Goal: Obtain resource: Download file/media

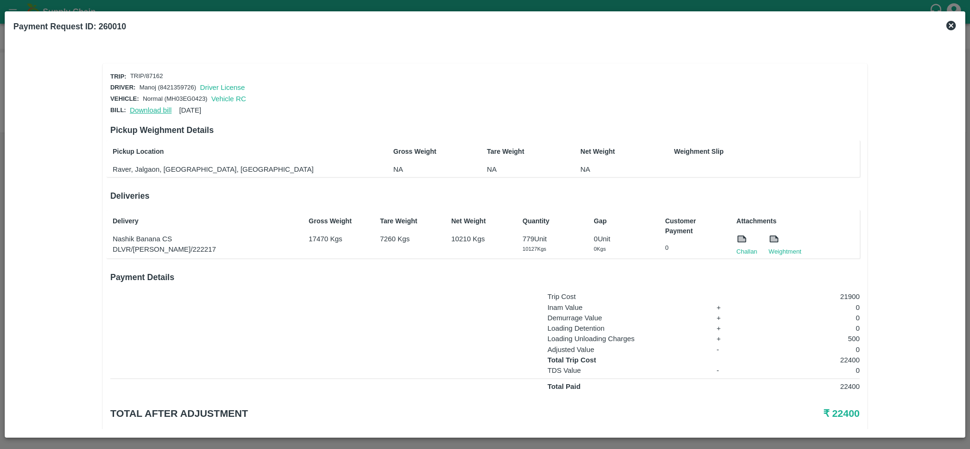
click at [146, 107] on link "Download bill" at bounding box center [151, 111] width 42 height 8
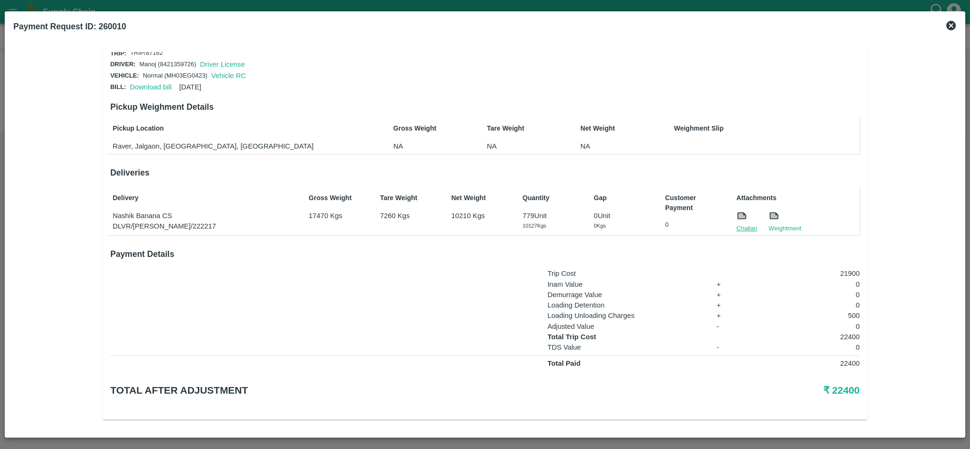
click at [750, 225] on link "Challan" at bounding box center [747, 228] width 21 height 9
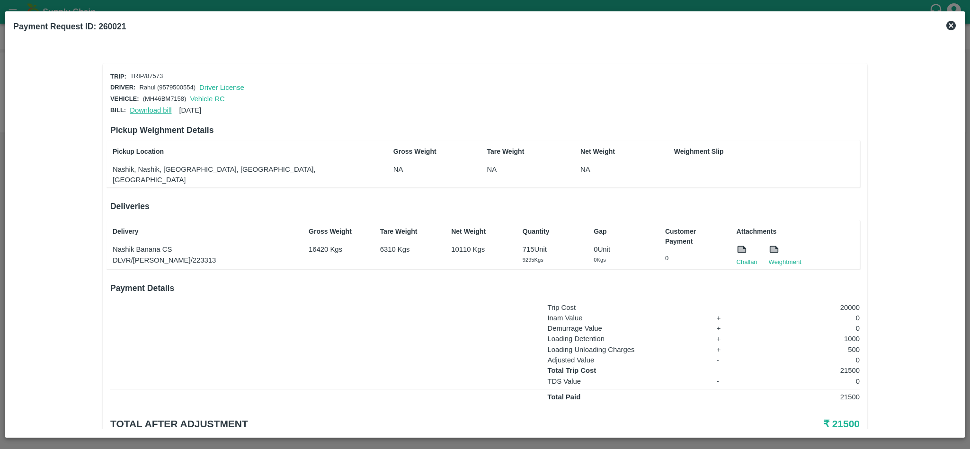
click at [151, 107] on link "Download bill" at bounding box center [151, 111] width 42 height 8
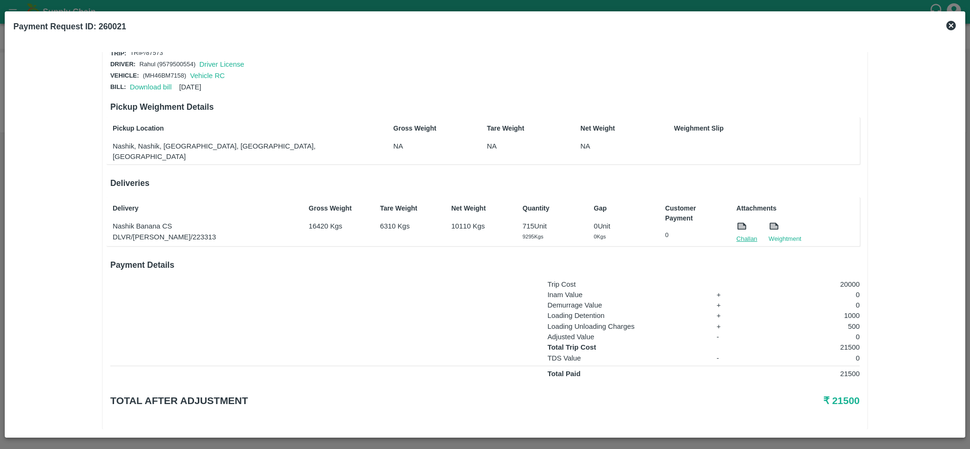
click at [750, 234] on link "Challan" at bounding box center [747, 238] width 21 height 9
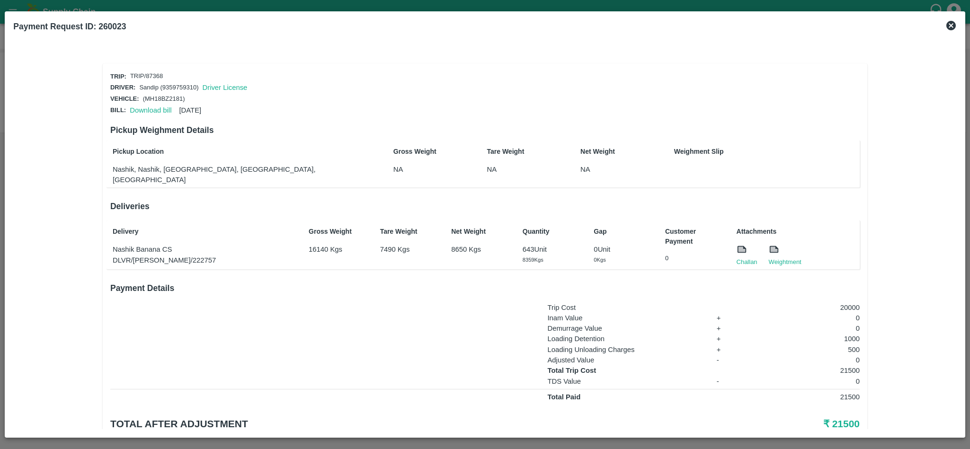
click at [152, 116] on div "Pickup Weighment Details Pickup Location Nashik, Nashik, Nashik, Maharashtra, I…" at bounding box center [484, 154] width 749 height 77
click at [150, 110] on link "Download bill" at bounding box center [151, 111] width 42 height 8
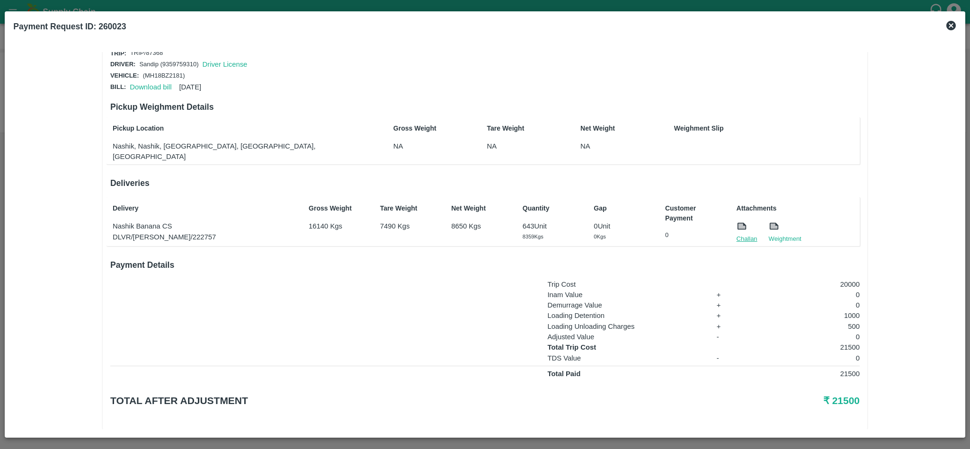
click at [748, 234] on link "Challan" at bounding box center [747, 238] width 21 height 9
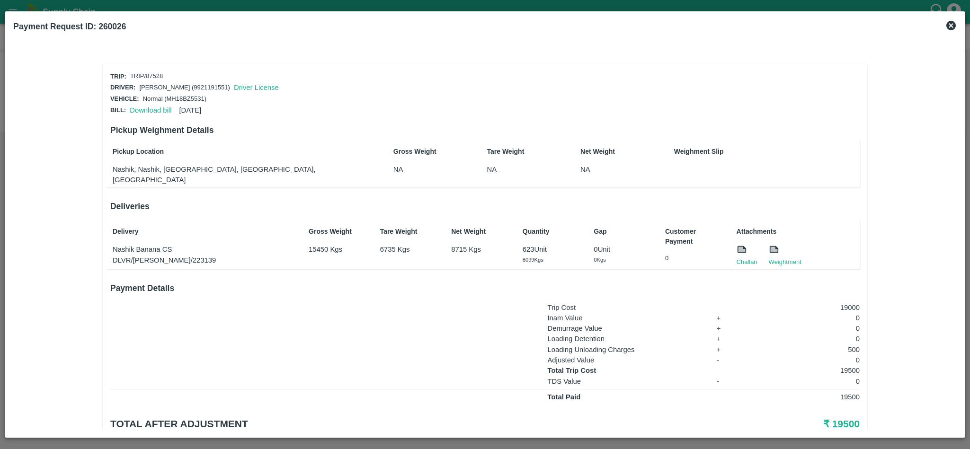
scroll to position [23, 0]
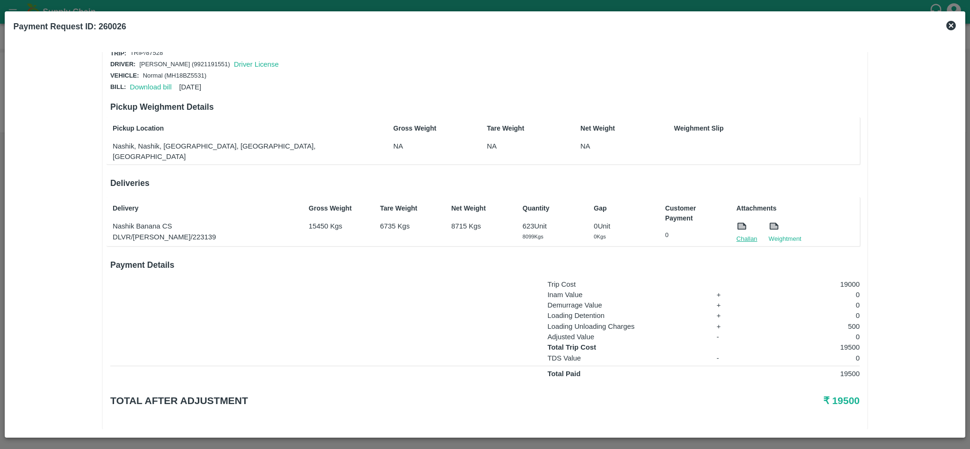
click at [741, 234] on link "Challan" at bounding box center [747, 238] width 21 height 9
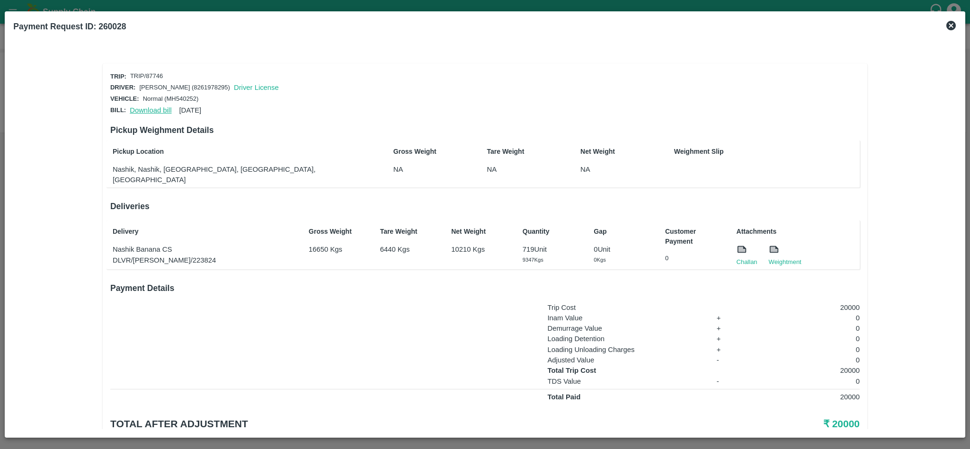
click at [142, 107] on link "Download bill" at bounding box center [151, 111] width 42 height 8
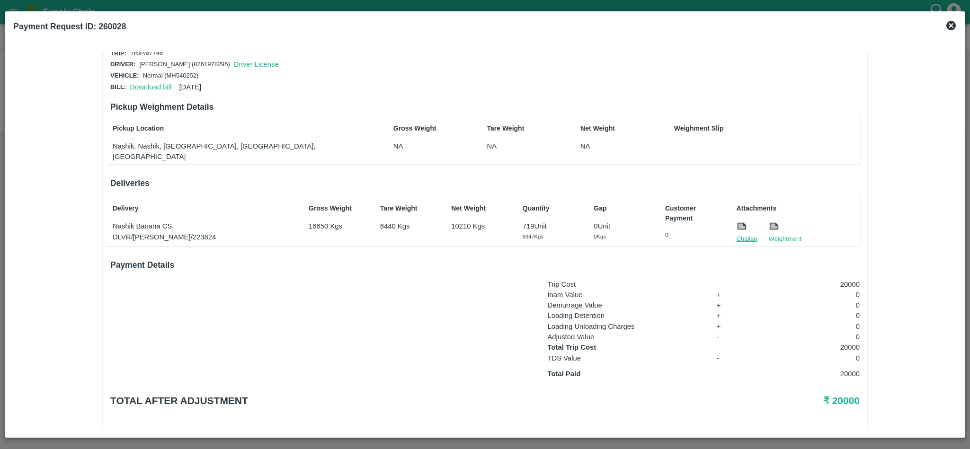
click at [748, 234] on link "Challan" at bounding box center [747, 238] width 21 height 9
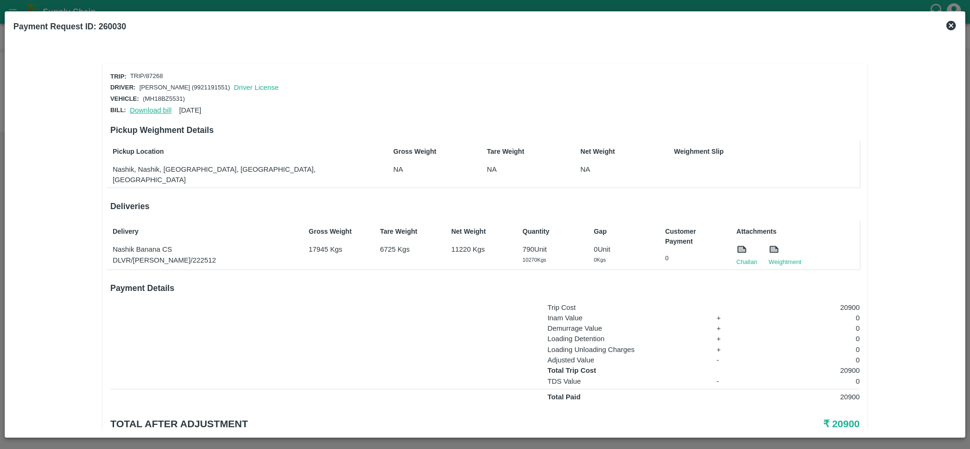
click at [152, 107] on link "Download bill" at bounding box center [151, 111] width 42 height 8
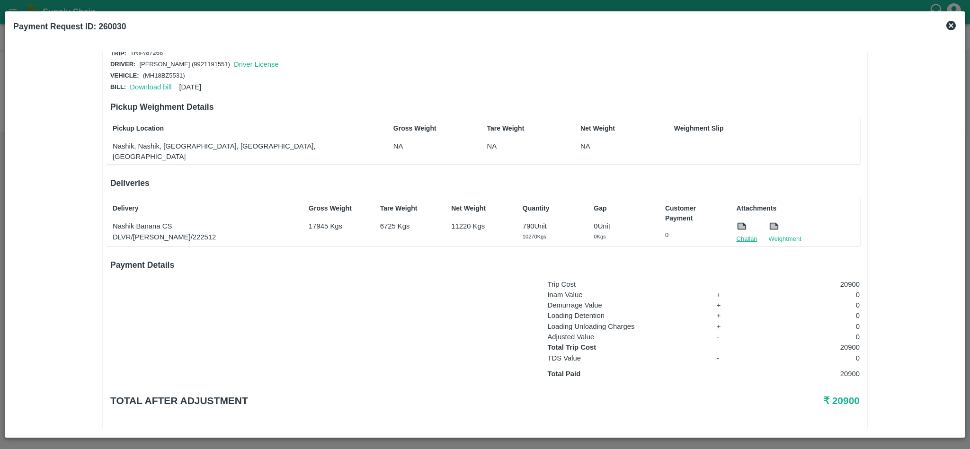
click at [750, 234] on link "Challan" at bounding box center [747, 238] width 21 height 9
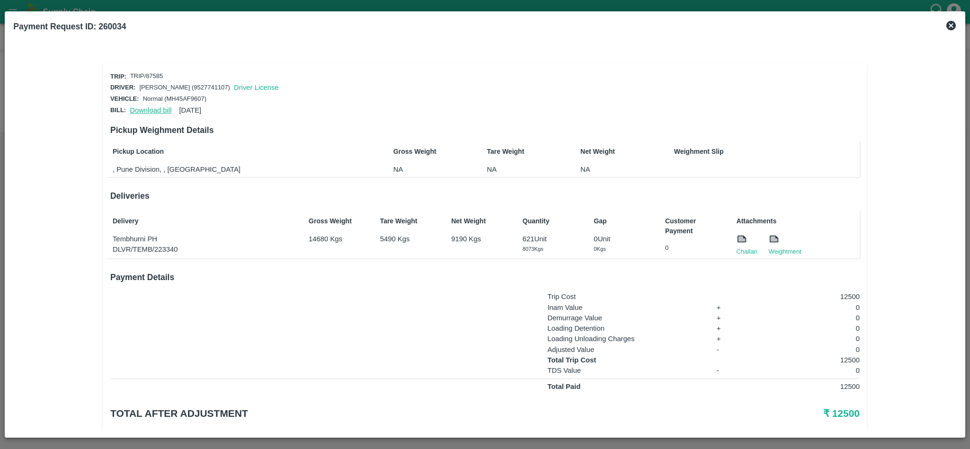
click at [145, 107] on link "Download bill" at bounding box center [151, 111] width 42 height 8
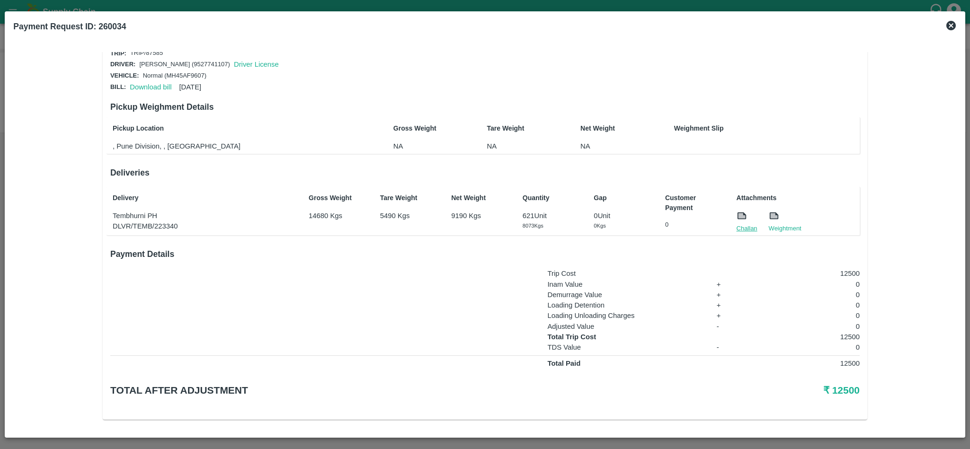
click at [750, 224] on link "Challan" at bounding box center [747, 228] width 21 height 9
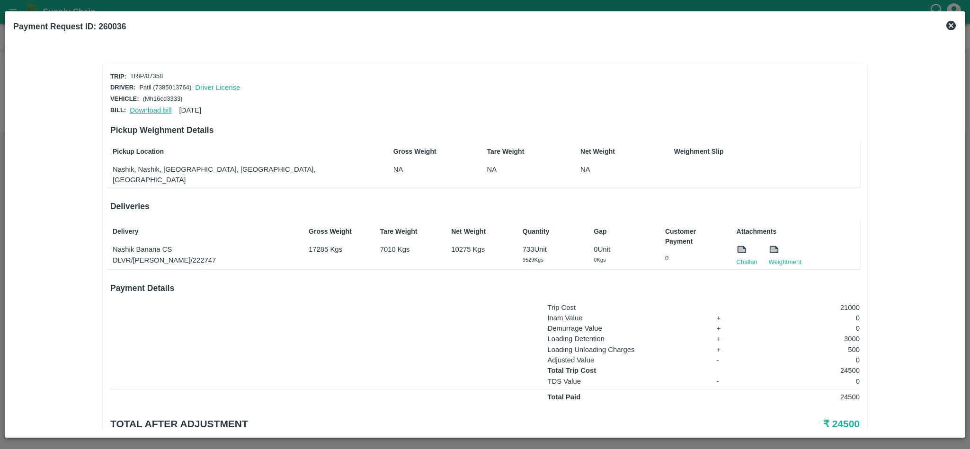
click at [145, 109] on link "Download bill" at bounding box center [151, 111] width 42 height 8
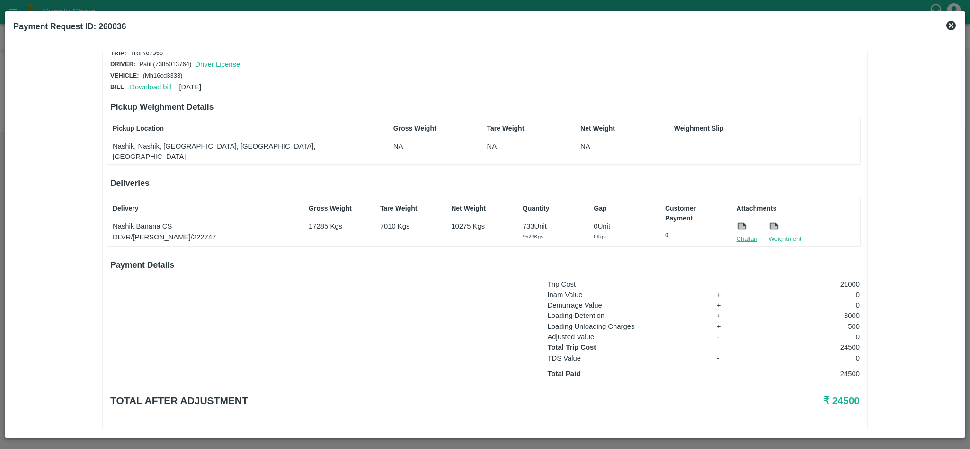
click at [737, 234] on link "Challan" at bounding box center [747, 238] width 21 height 9
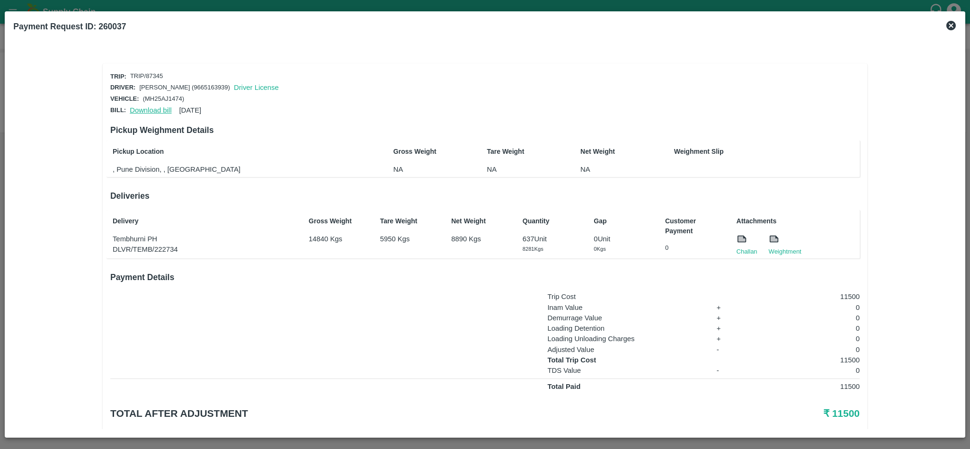
click at [148, 109] on link "Download bill" at bounding box center [151, 111] width 42 height 8
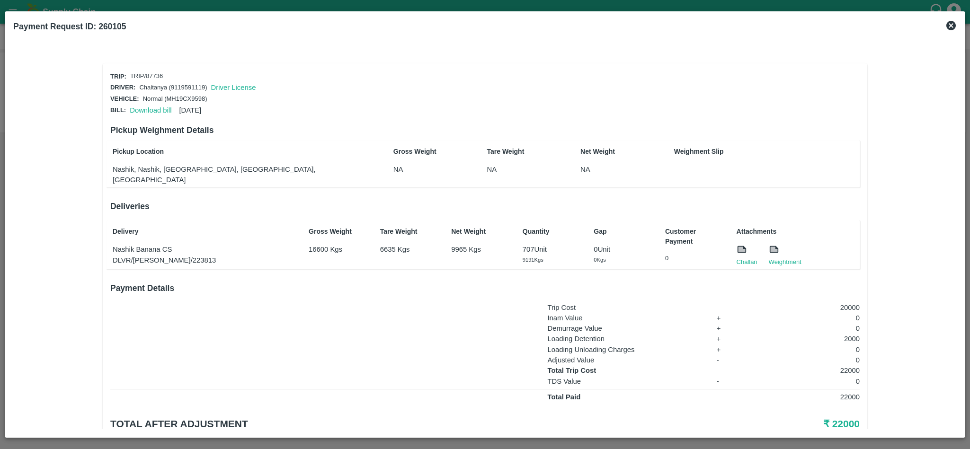
scroll to position [23, 0]
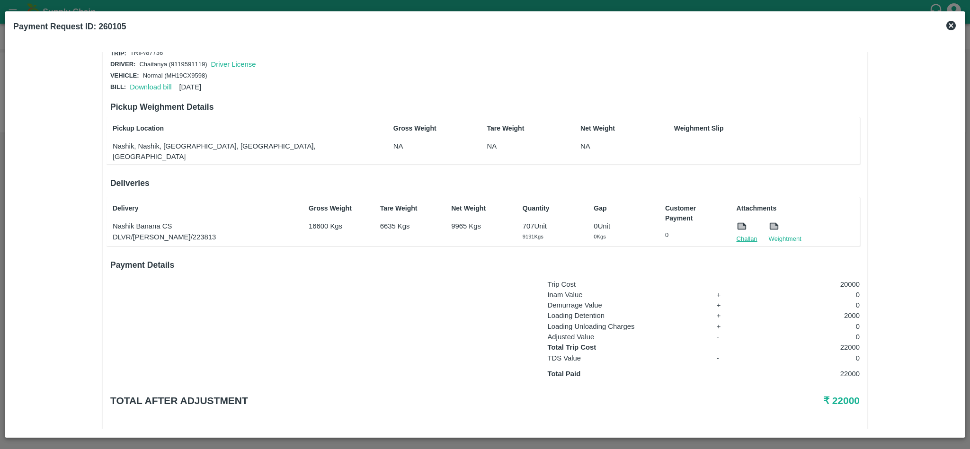
click at [752, 234] on link "Challan" at bounding box center [747, 238] width 21 height 9
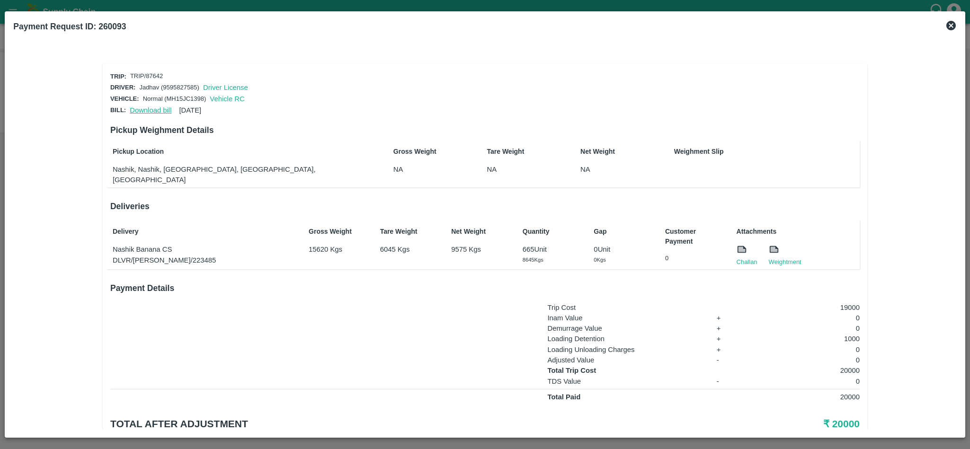
click at [149, 110] on link "Download bill" at bounding box center [151, 111] width 42 height 8
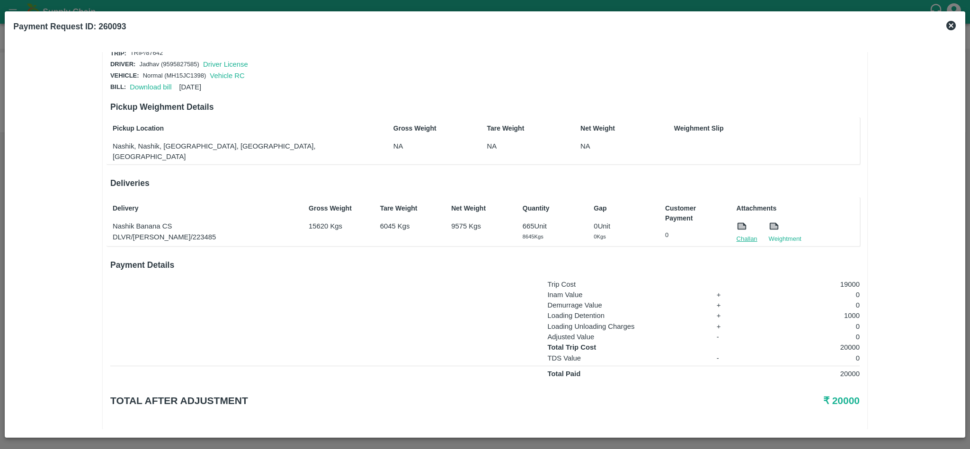
click at [746, 234] on link "Challan" at bounding box center [747, 238] width 21 height 9
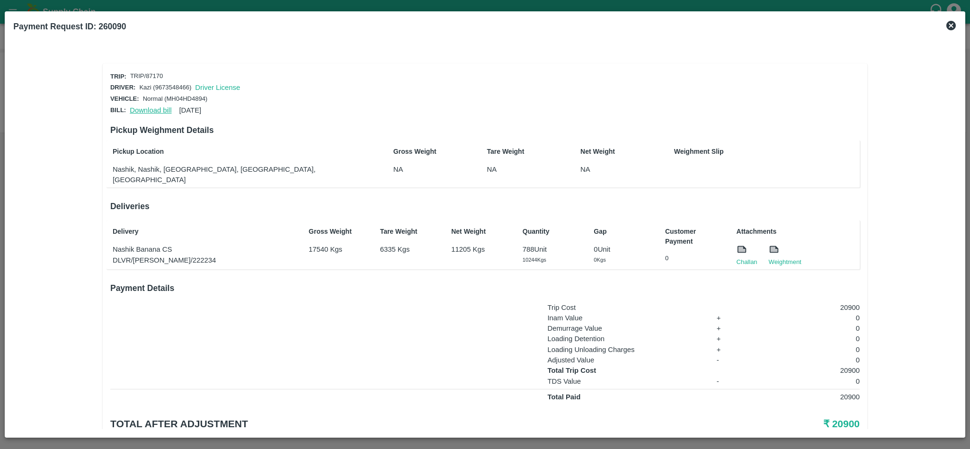
click at [149, 107] on link "Download bill" at bounding box center [151, 111] width 42 height 8
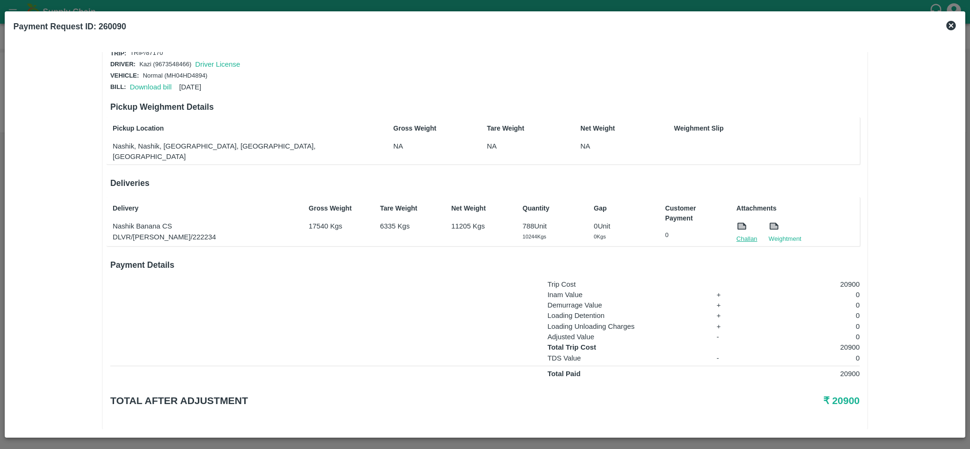
click at [749, 234] on link "Challan" at bounding box center [747, 238] width 21 height 9
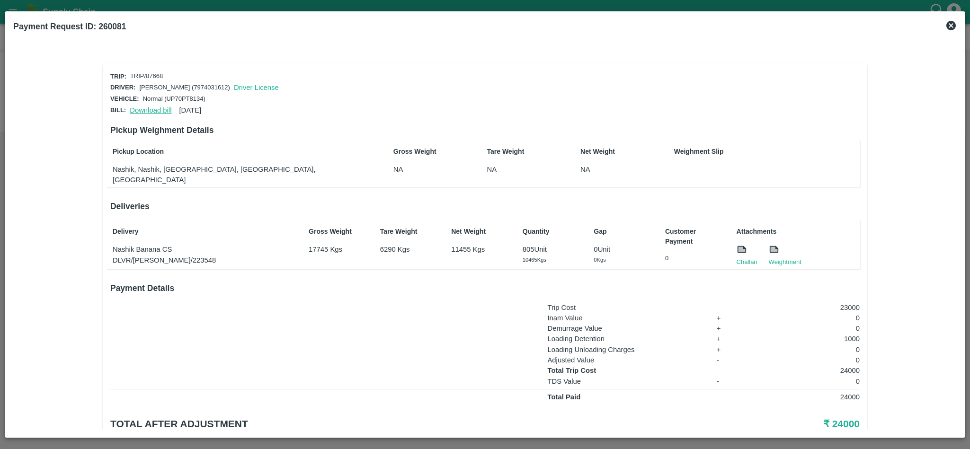
click at [142, 108] on link "Download bill" at bounding box center [151, 111] width 42 height 8
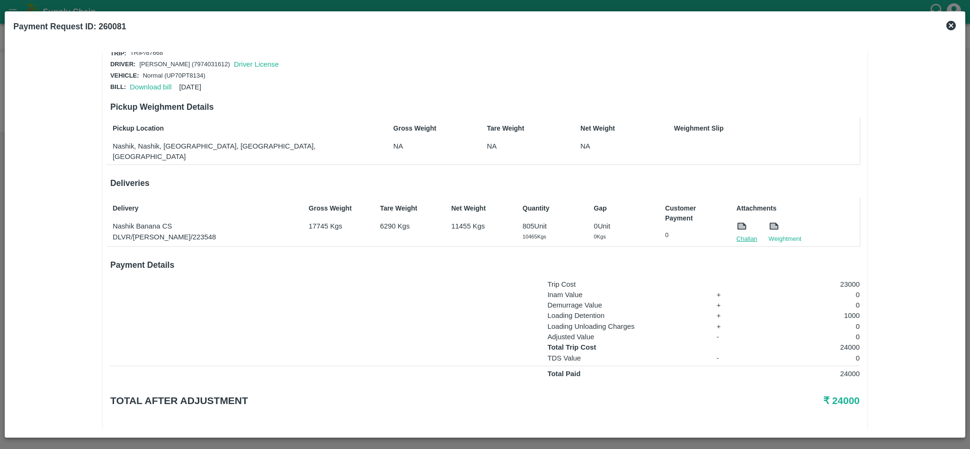
click at [746, 234] on link "Challan" at bounding box center [747, 238] width 21 height 9
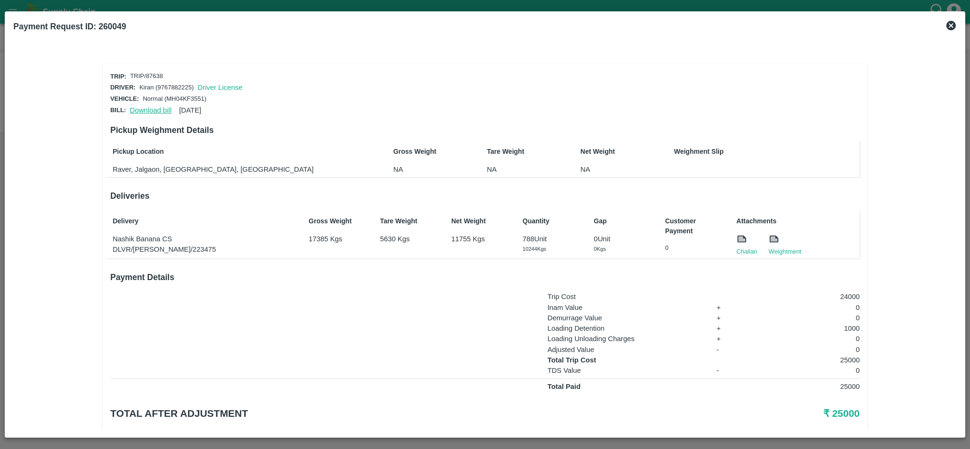
click at [150, 109] on link "Download bill" at bounding box center [151, 111] width 42 height 8
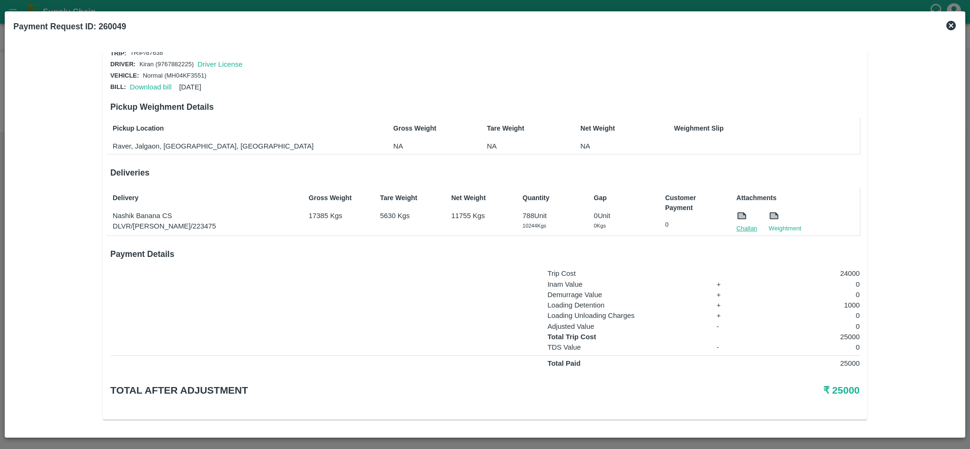
click at [743, 226] on link "Challan" at bounding box center [747, 228] width 21 height 9
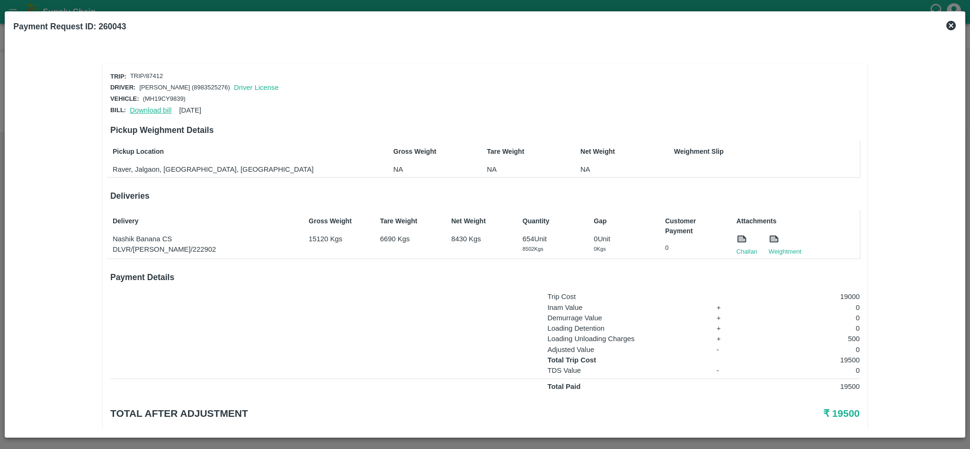
click at [145, 107] on link "Download bill" at bounding box center [151, 111] width 42 height 8
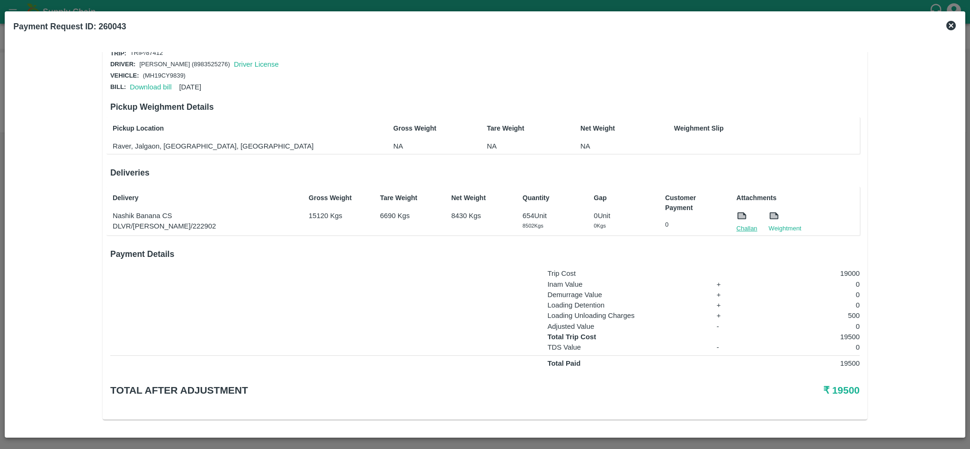
click at [748, 225] on link "Challan" at bounding box center [747, 228] width 21 height 9
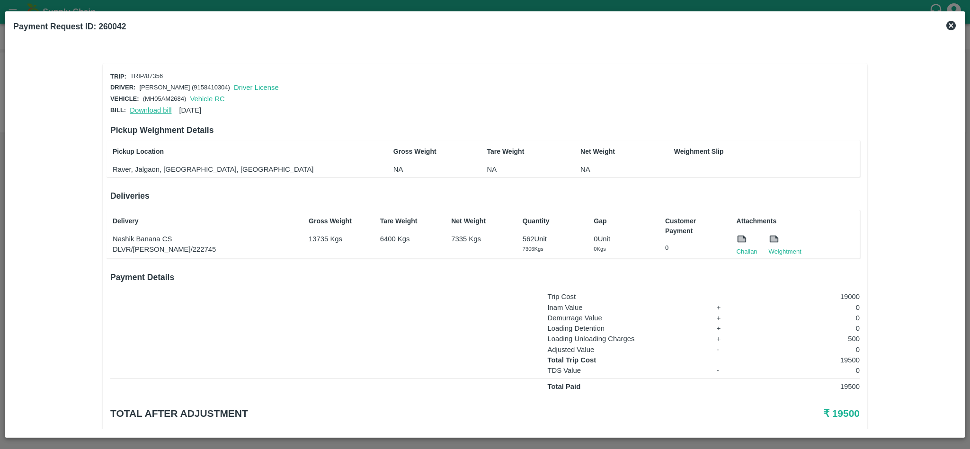
click at [155, 108] on link "Download bill" at bounding box center [151, 111] width 42 height 8
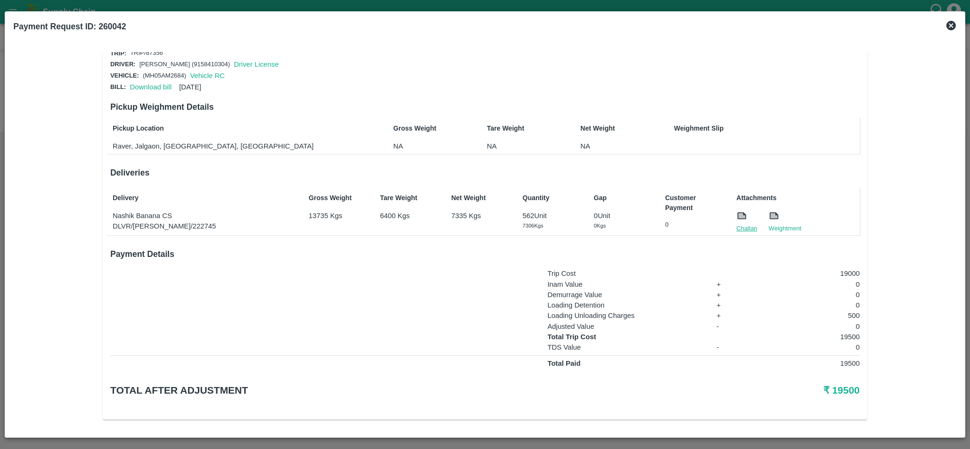
click at [738, 224] on link "Challan" at bounding box center [747, 228] width 21 height 9
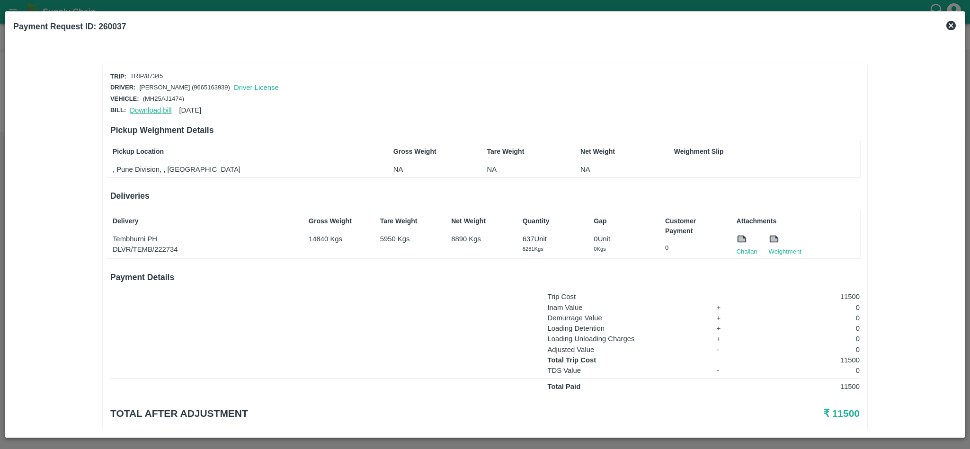
click at [148, 111] on link "Download bill" at bounding box center [151, 111] width 42 height 8
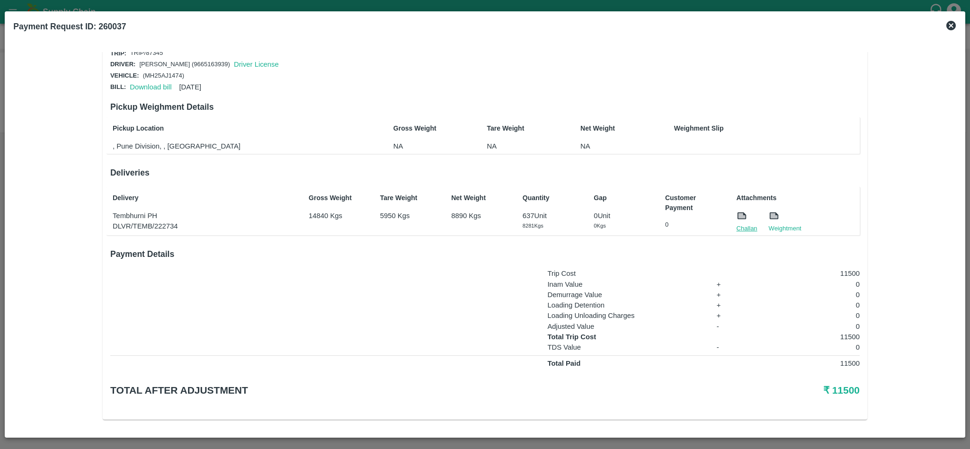
click at [739, 224] on link "Challan" at bounding box center [747, 228] width 21 height 9
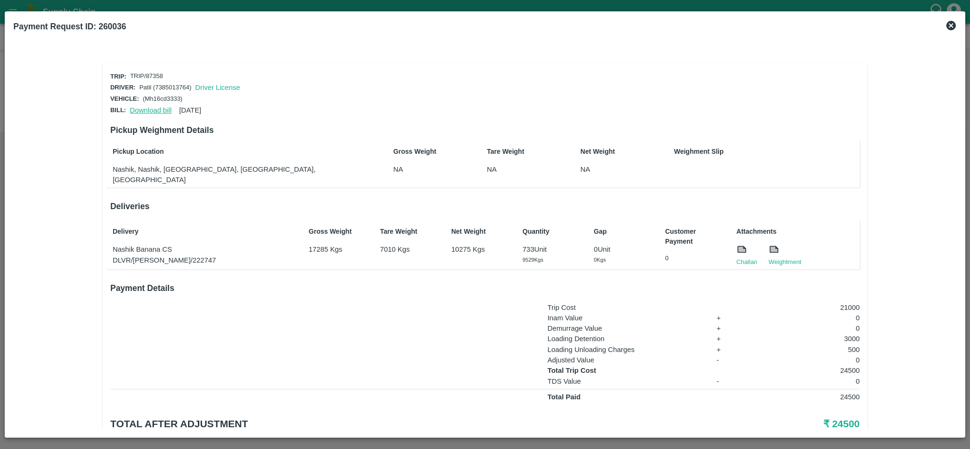
click at [151, 107] on link "Download bill" at bounding box center [151, 111] width 42 height 8
click at [746, 258] on link "Challan" at bounding box center [747, 262] width 21 height 9
click at [303, 221] on div "Delivery Nashik Banana CS DLVR/[PERSON_NAME]/222747 Gross Weight 17285 Kgs Tare…" at bounding box center [483, 245] width 753 height 48
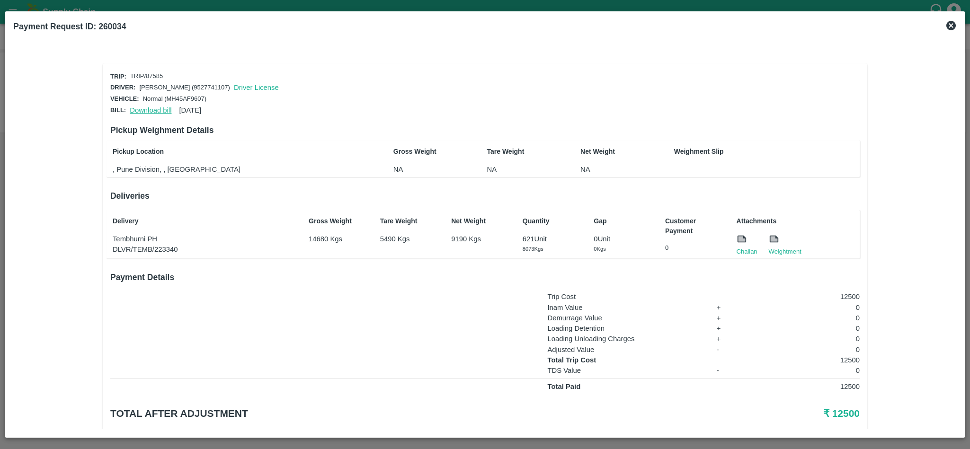
click at [156, 111] on link "Download bill" at bounding box center [151, 111] width 42 height 8
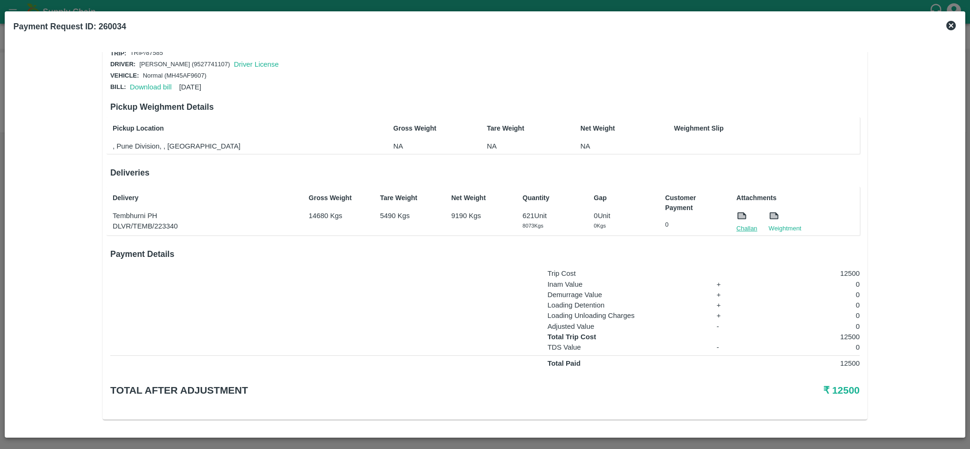
click at [738, 224] on link "Challan" at bounding box center [747, 228] width 21 height 9
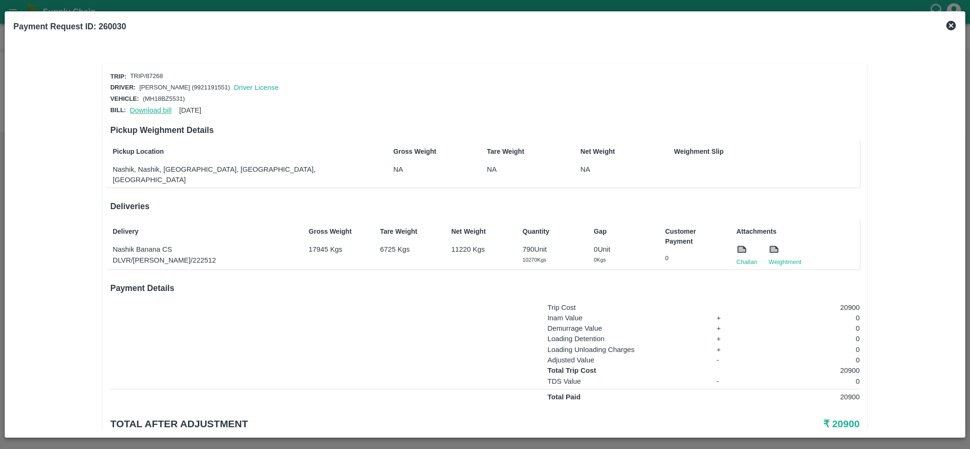
click at [155, 110] on link "Download bill" at bounding box center [151, 111] width 42 height 8
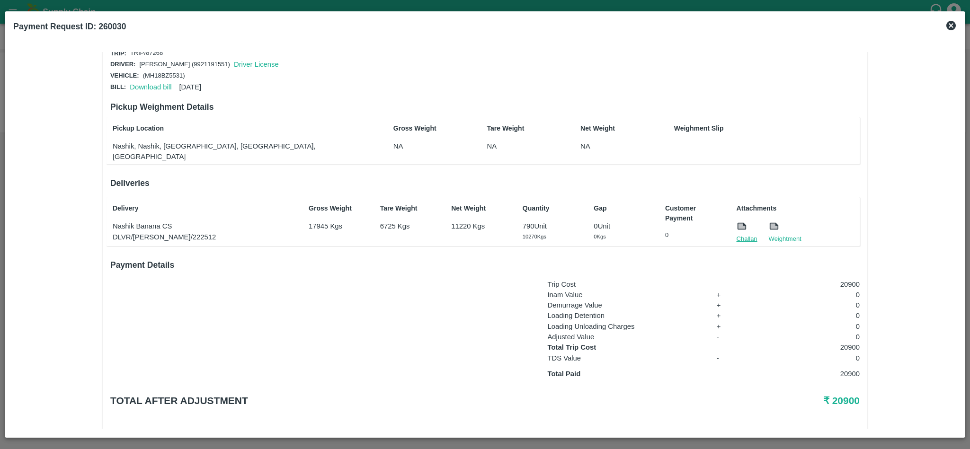
click at [744, 234] on link "Challan" at bounding box center [747, 238] width 21 height 9
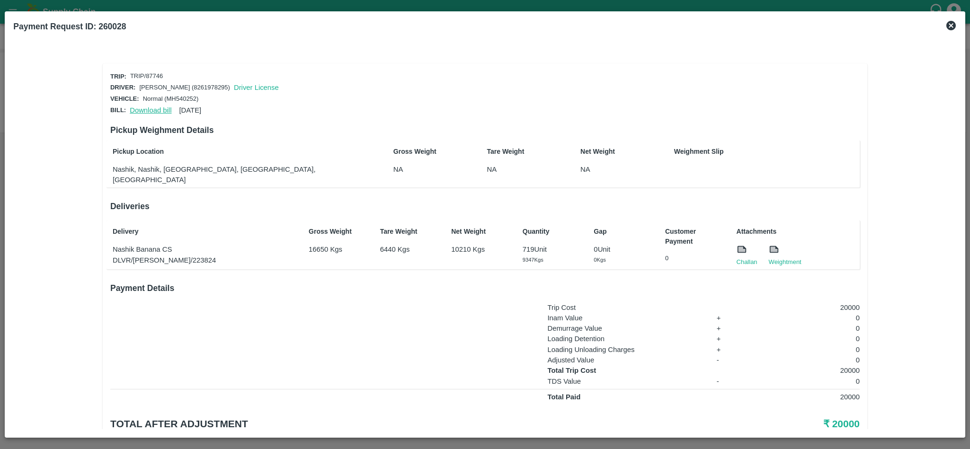
click at [151, 108] on link "Download bill" at bounding box center [151, 111] width 42 height 8
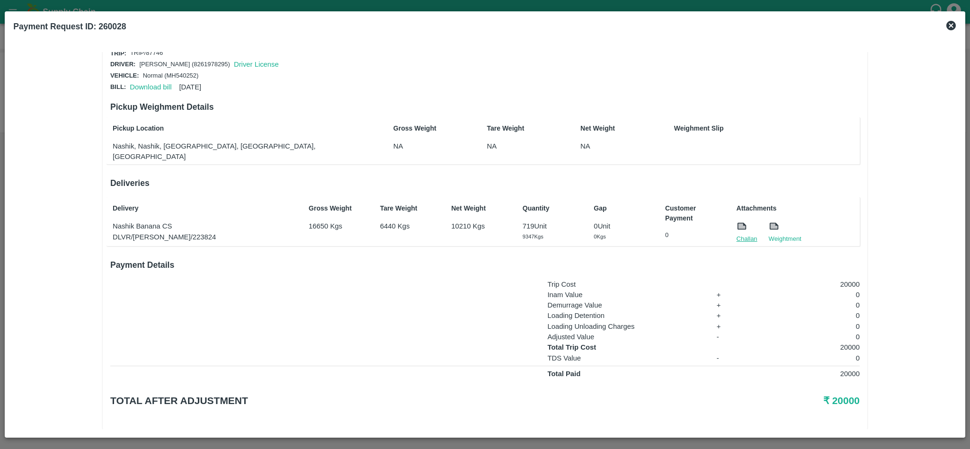
click at [740, 234] on link "Challan" at bounding box center [747, 238] width 21 height 9
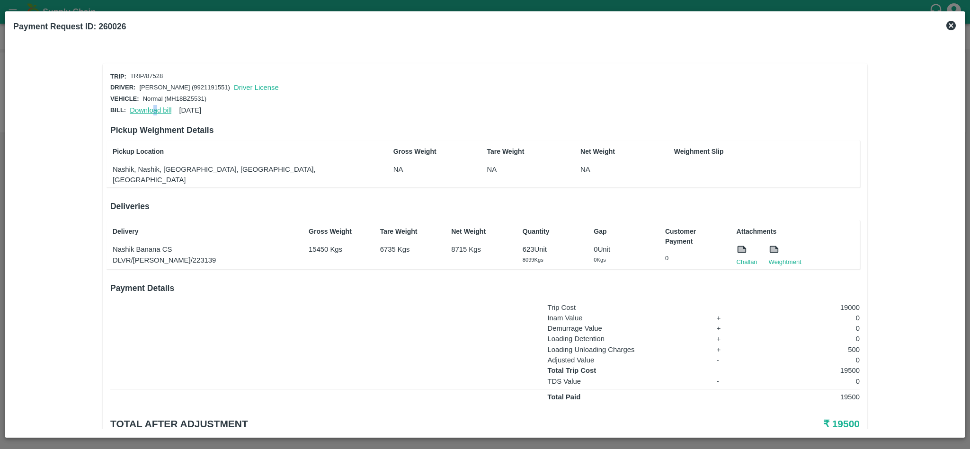
drag, startPoint x: 156, startPoint y: 112, endPoint x: 153, endPoint y: 108, distance: 5.1
click at [153, 108] on div "Download bill [DATE]" at bounding box center [163, 108] width 75 height 14
click at [153, 108] on link "Download bill" at bounding box center [151, 111] width 42 height 8
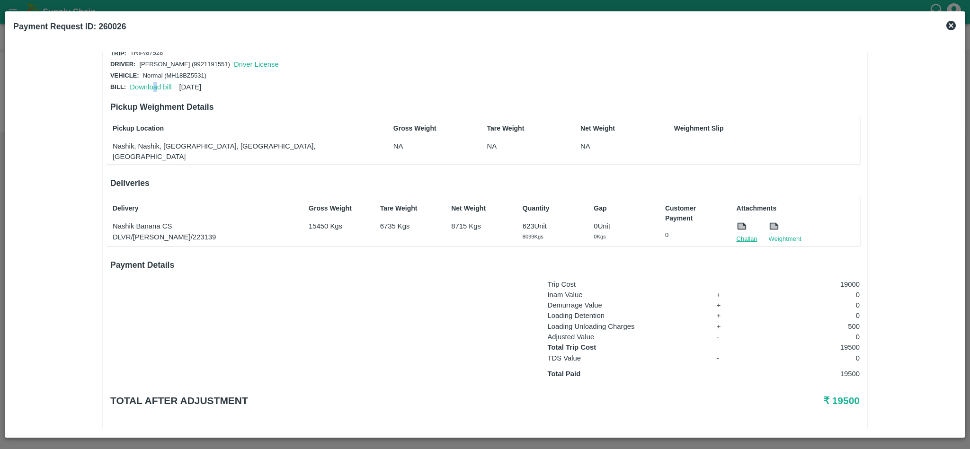
click at [742, 234] on link "Challan" at bounding box center [747, 238] width 21 height 9
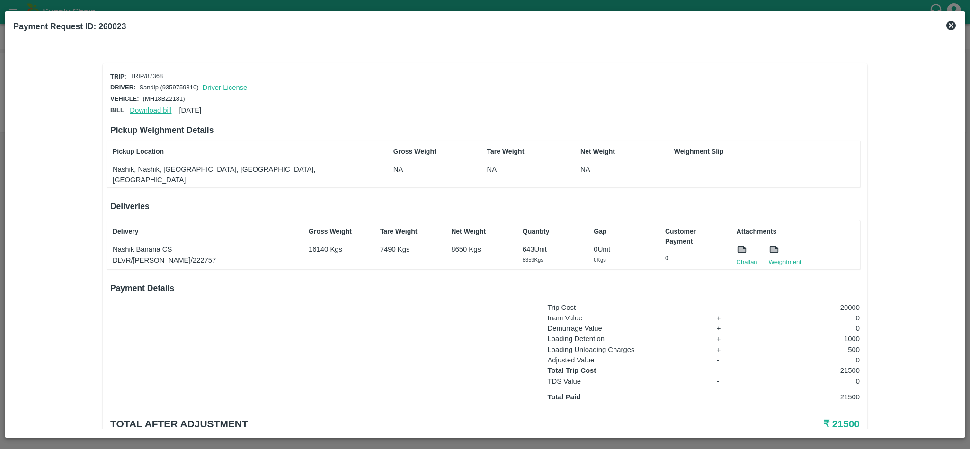
click at [154, 109] on link "Download bill" at bounding box center [151, 111] width 42 height 8
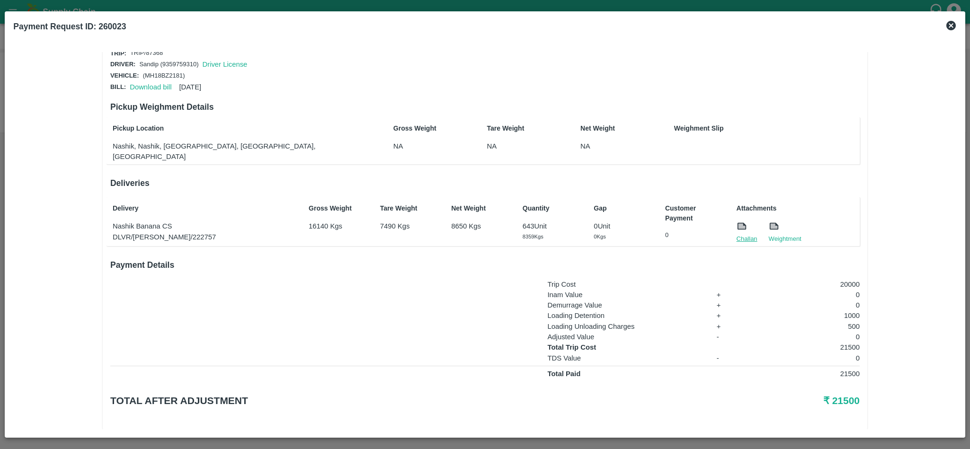
click at [750, 234] on link "Challan" at bounding box center [747, 238] width 21 height 9
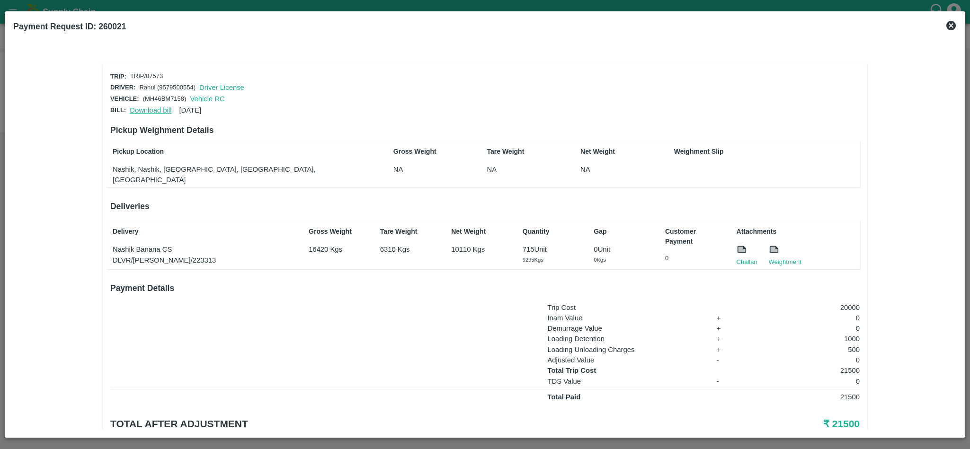
click at [162, 108] on link "Download bill" at bounding box center [151, 111] width 42 height 8
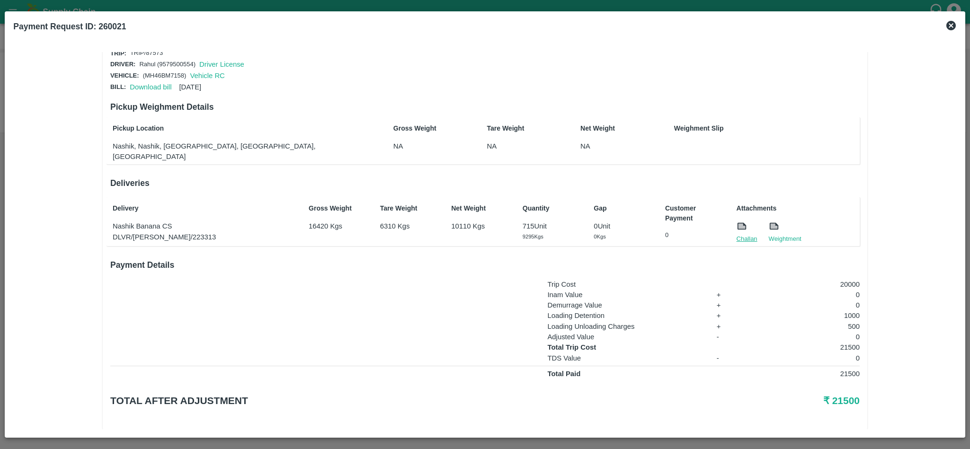
click at [746, 234] on link "Challan" at bounding box center [747, 238] width 21 height 9
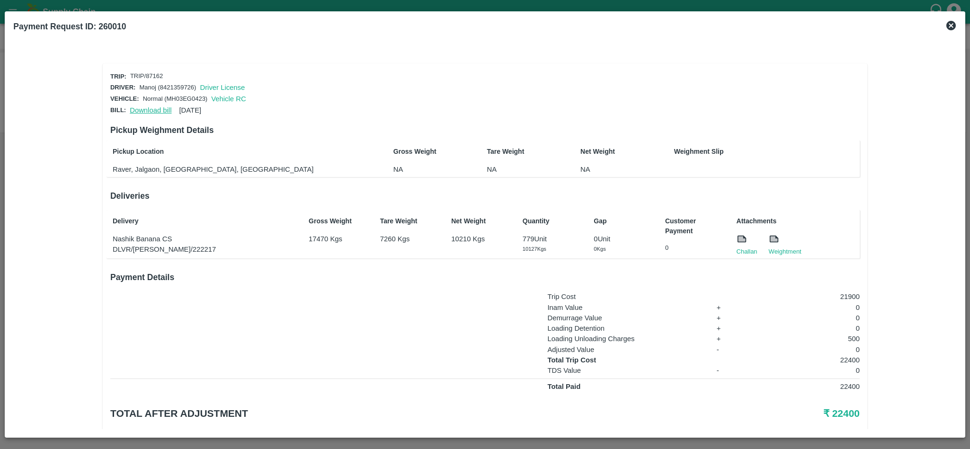
click at [144, 108] on link "Download bill" at bounding box center [151, 111] width 42 height 8
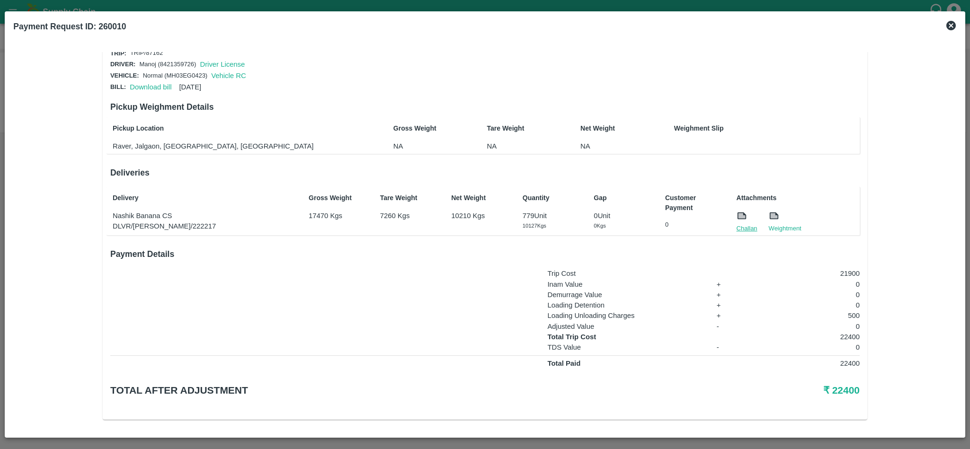
click at [743, 225] on link "Challan" at bounding box center [747, 228] width 21 height 9
